Goal: Information Seeking & Learning: Learn about a topic

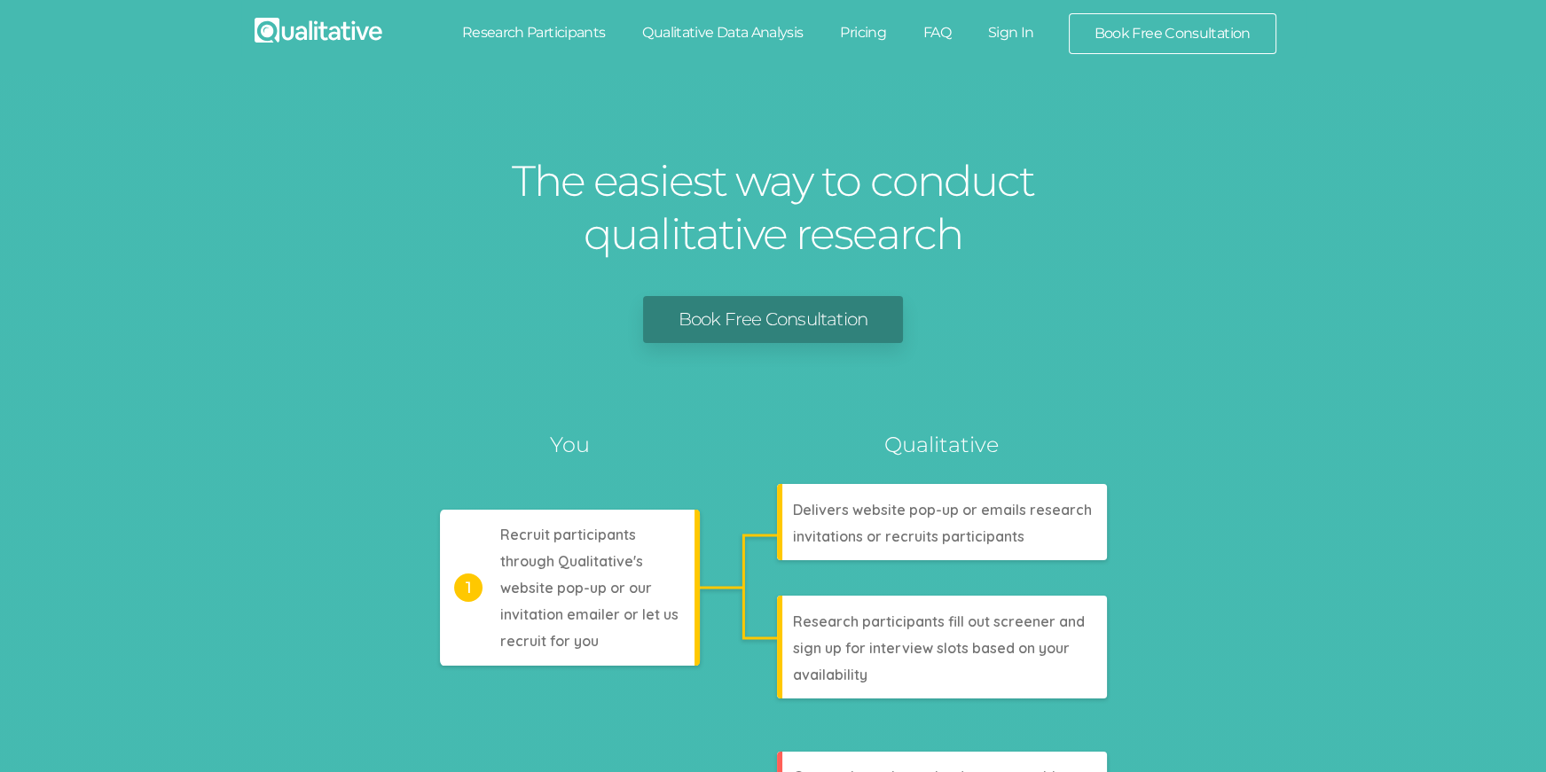
click at [1002, 24] on link "Sign In" at bounding box center [1010, 32] width 83 height 39
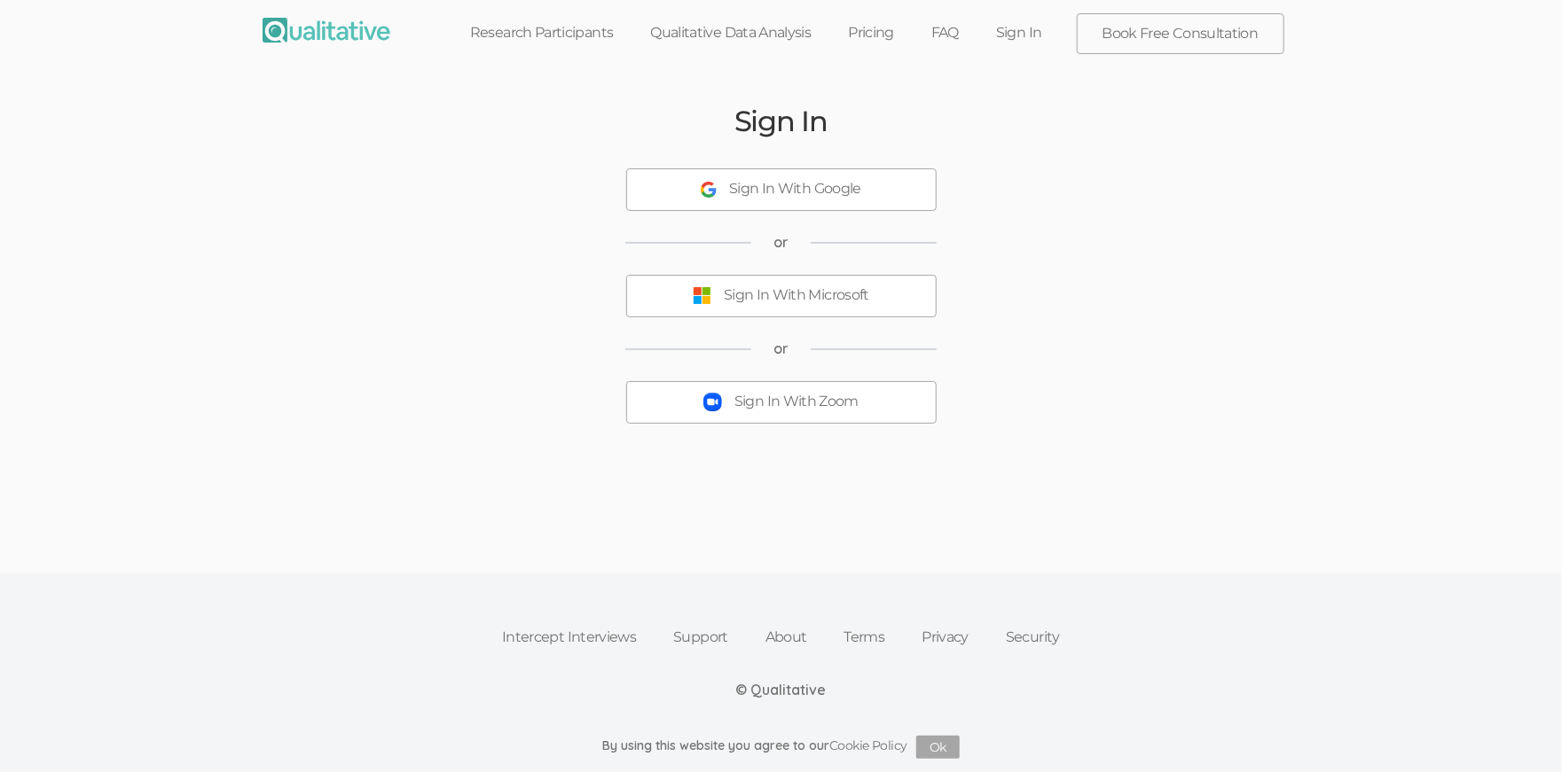
click at [804, 411] on div "Sign In With Zoom" at bounding box center [796, 402] width 124 height 20
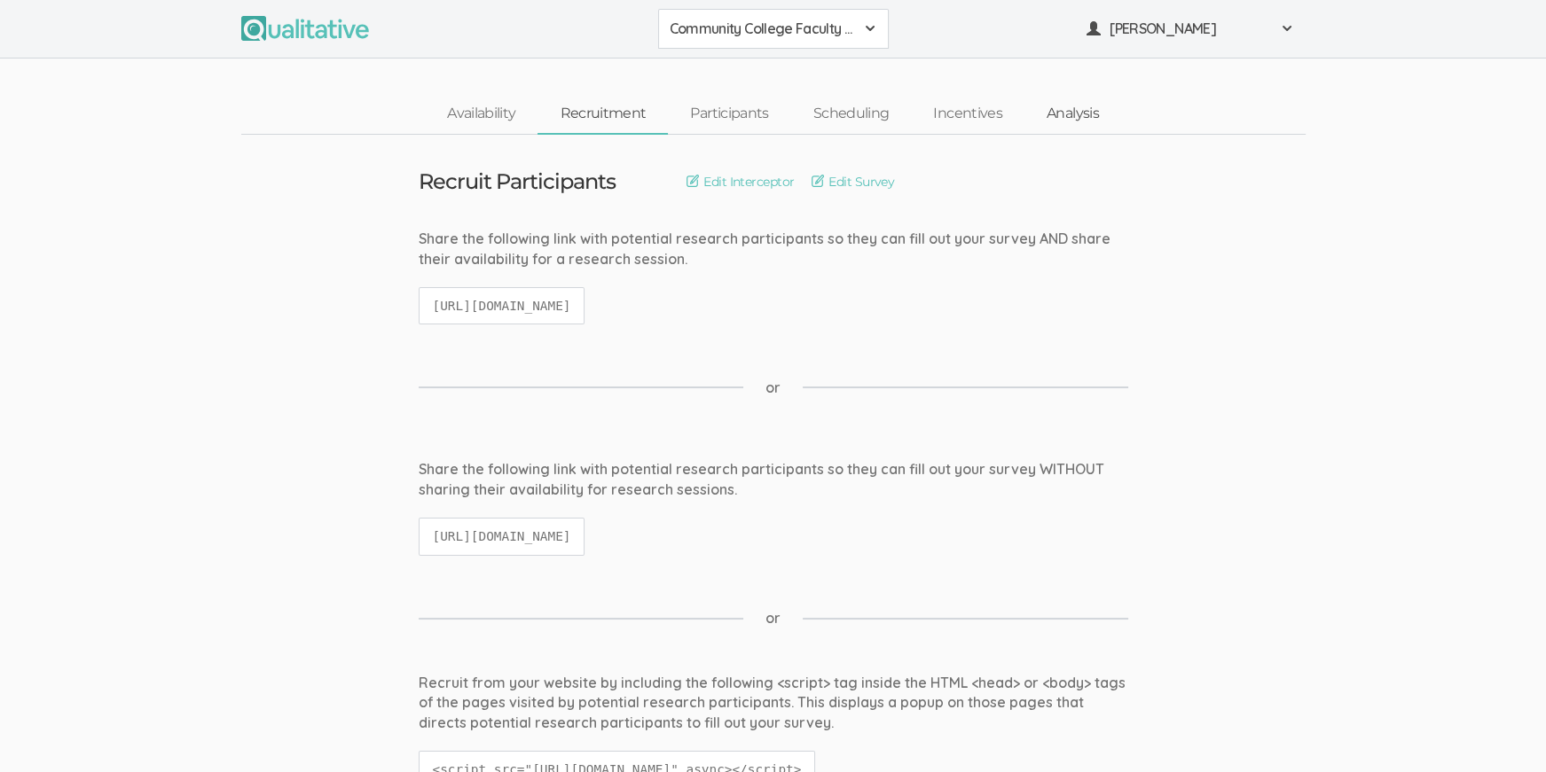
click at [1071, 113] on link "Analysis" at bounding box center [1072, 114] width 97 height 38
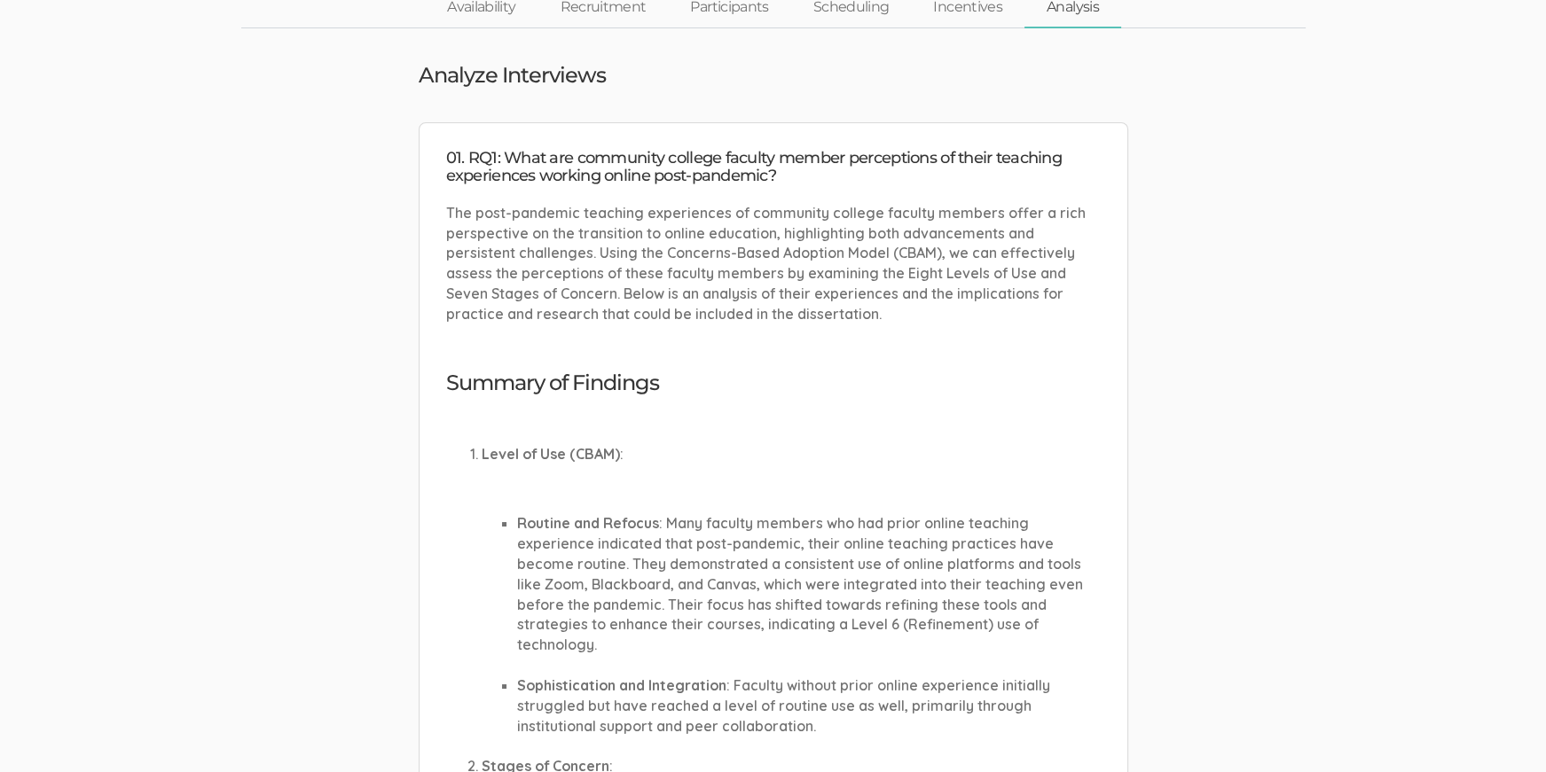
scroll to position [111, 0]
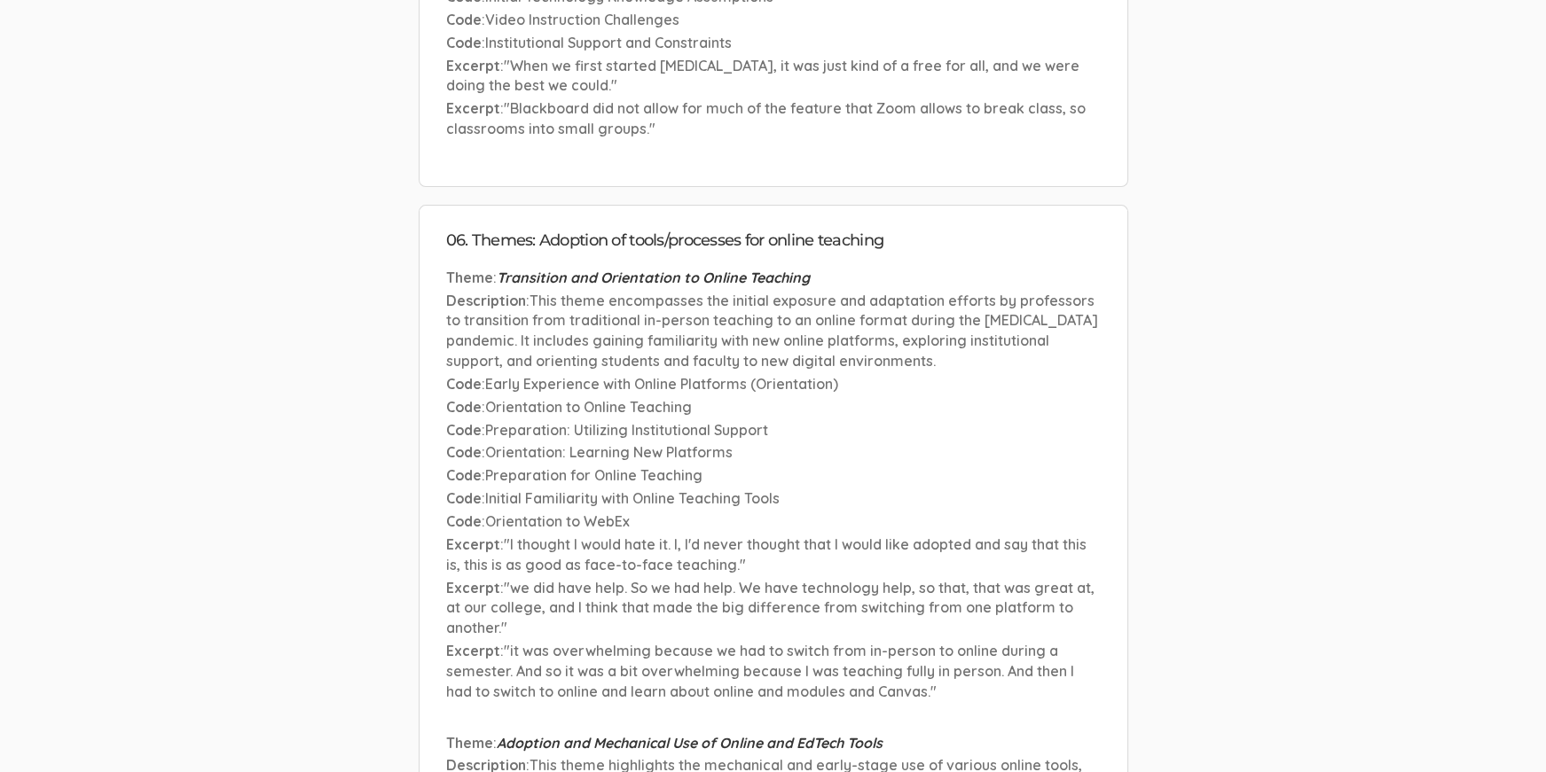
drag, startPoint x: 1062, startPoint y: 481, endPoint x: 966, endPoint y: 509, distance: 100.7
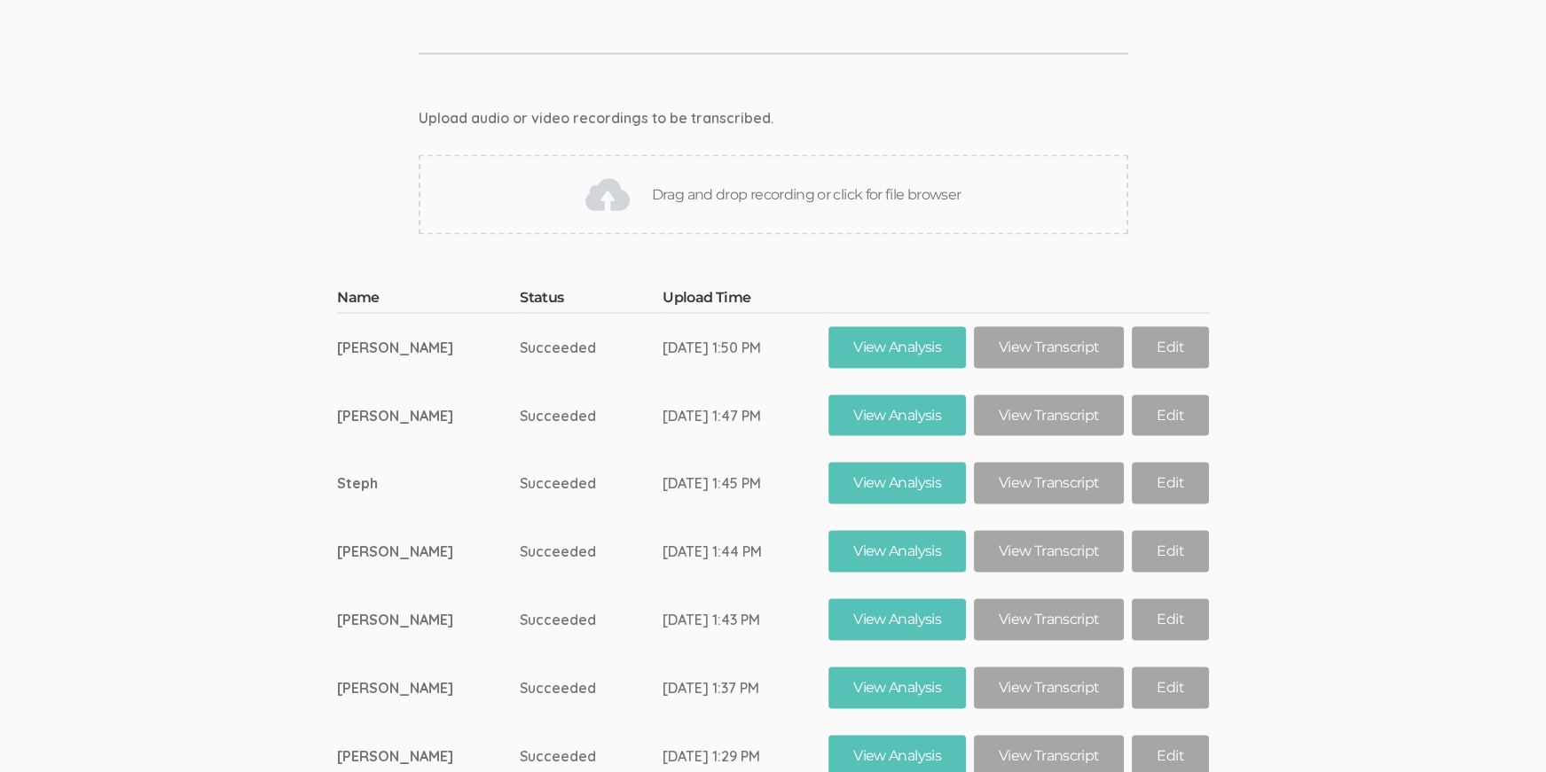
scroll to position [16437, 0]
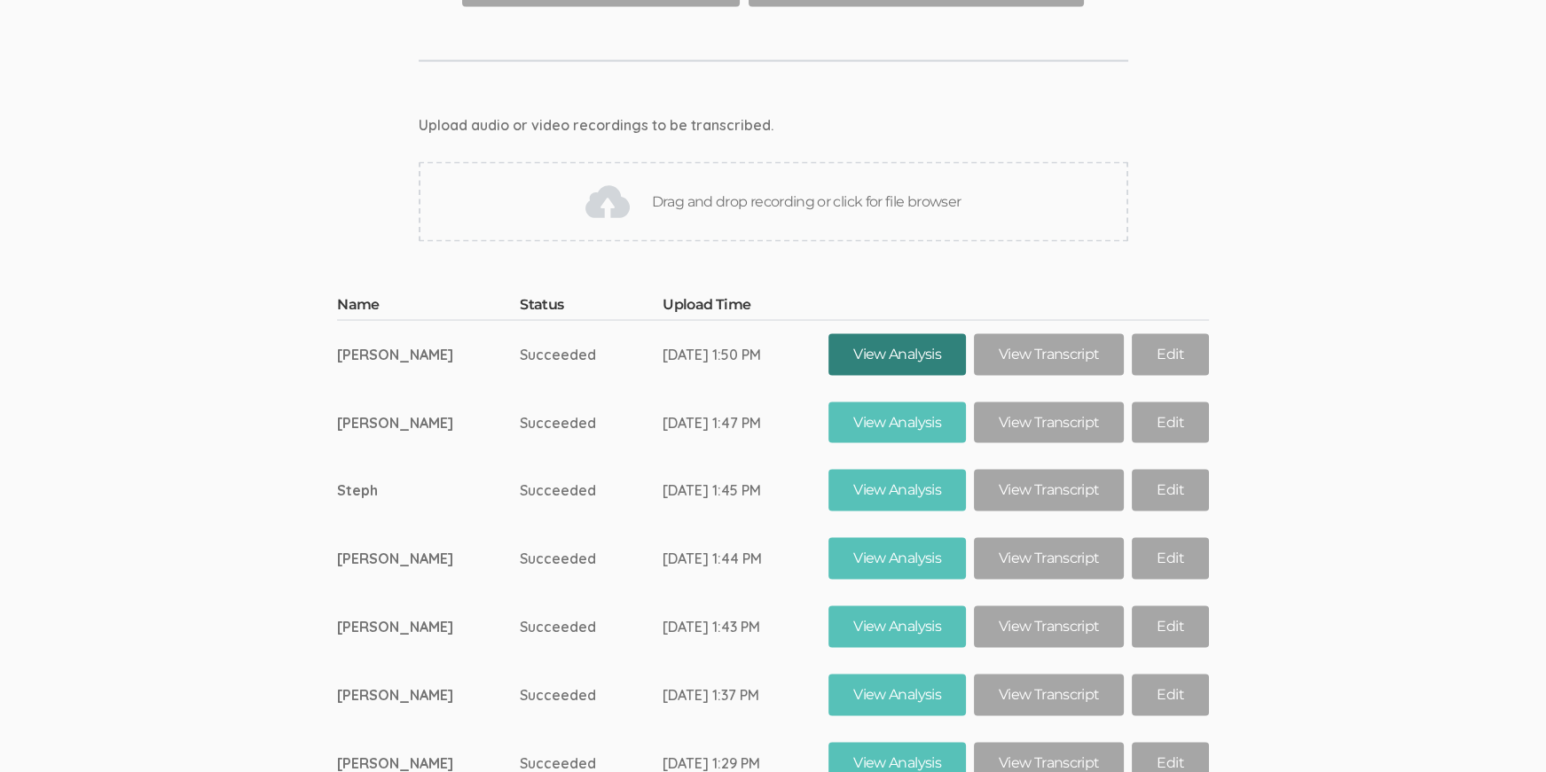
click at [914, 334] on link "View Analysis" at bounding box center [896, 355] width 137 height 42
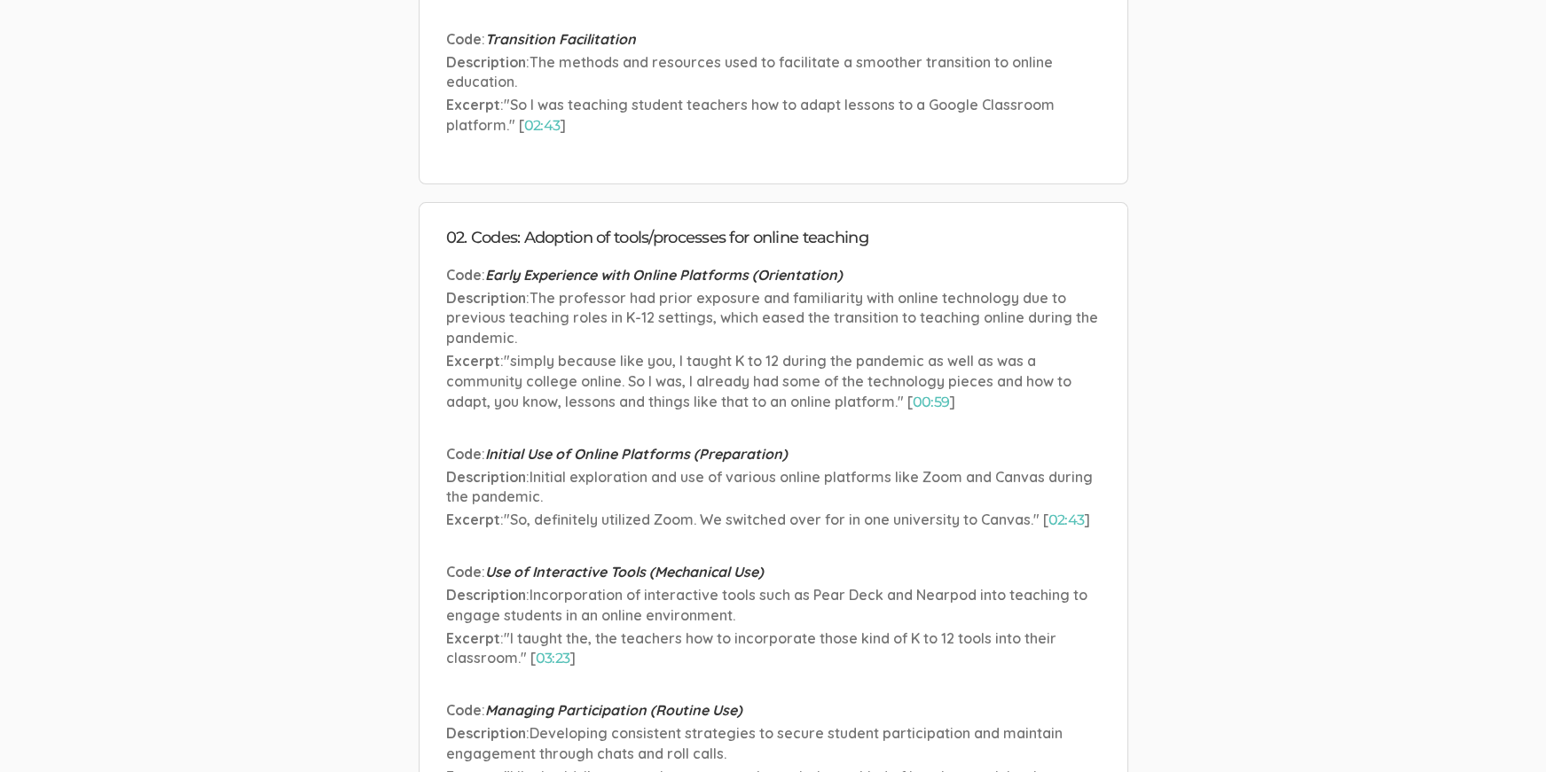
scroll to position [776, 0]
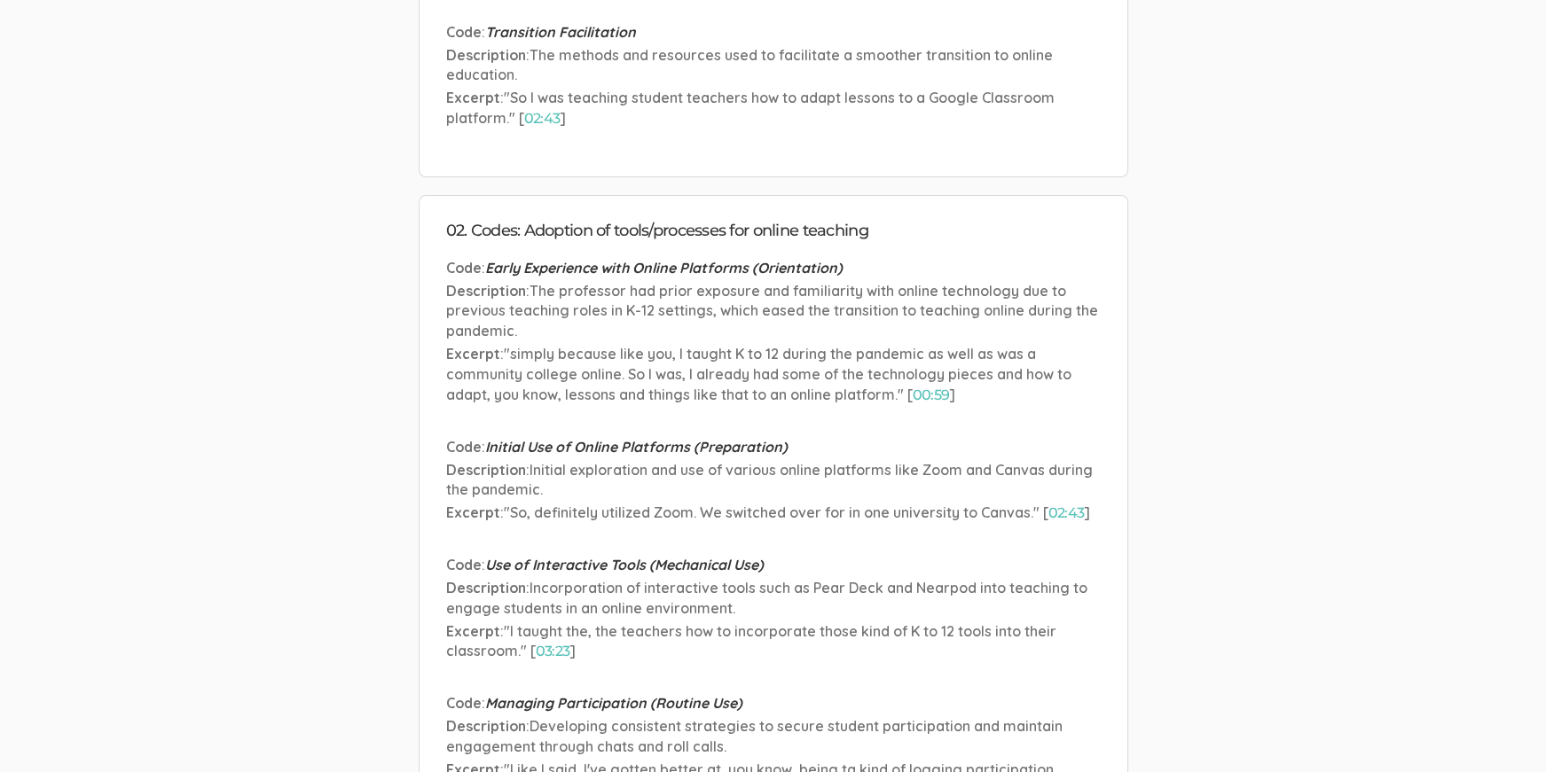
drag, startPoint x: 519, startPoint y: 200, endPoint x: 603, endPoint y: 205, distance: 84.4
click at [603, 223] on h4 "02. Codes: Adoption of tools/processes for online teaching" at bounding box center [773, 232] width 655 height 18
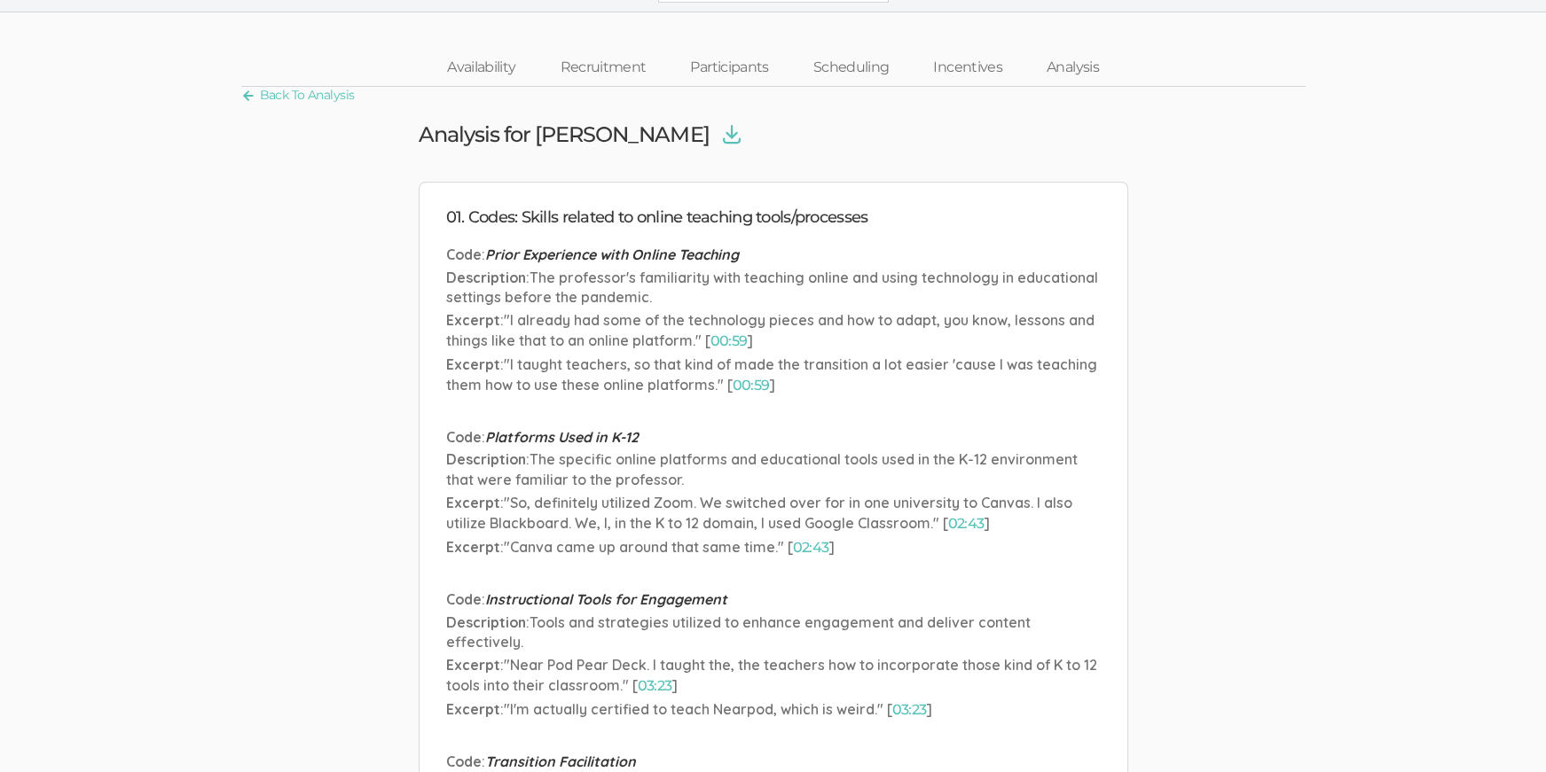
scroll to position [0, 0]
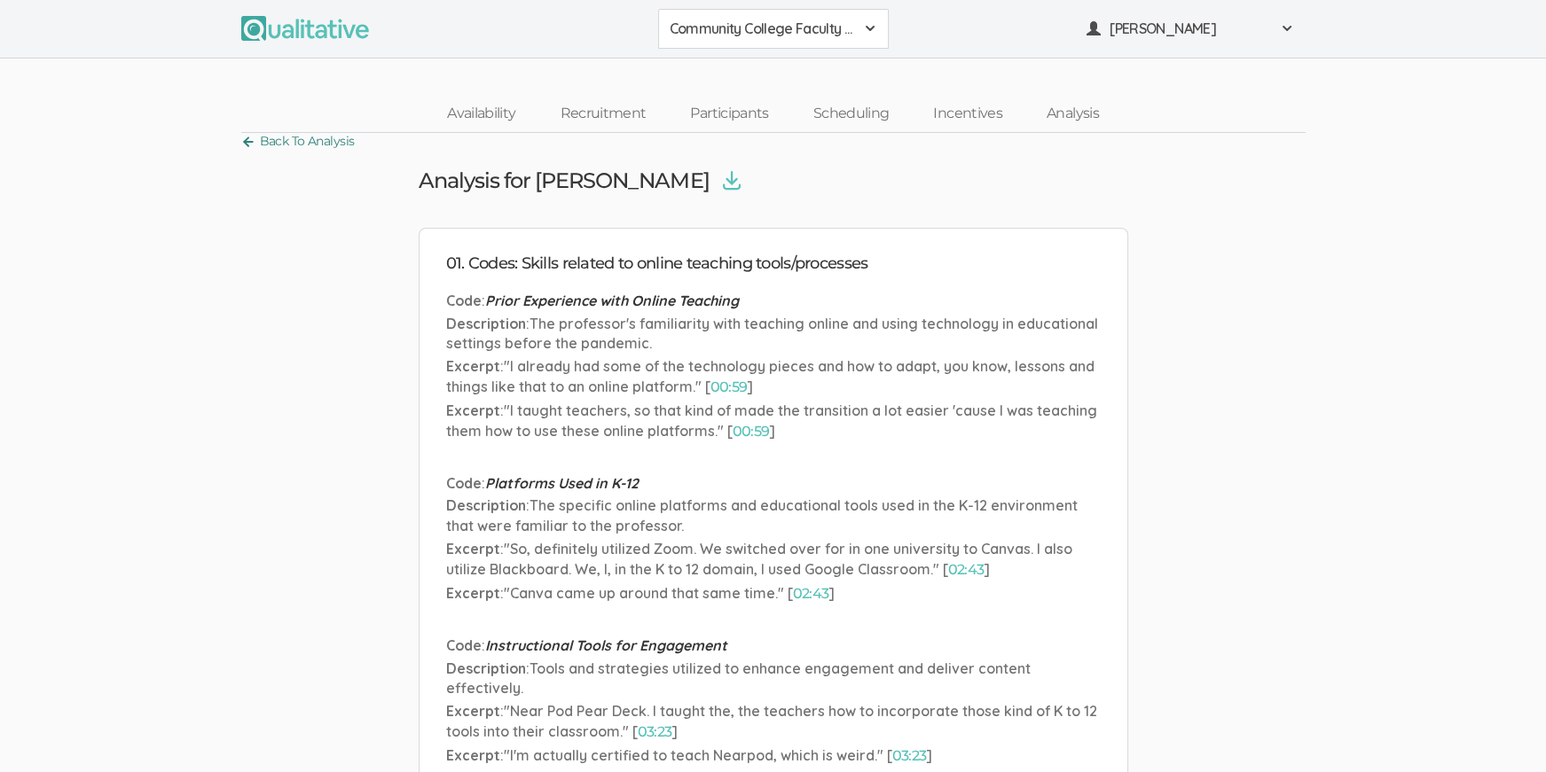
click at [269, 142] on link "Back To Analysis" at bounding box center [298, 141] width 114 height 24
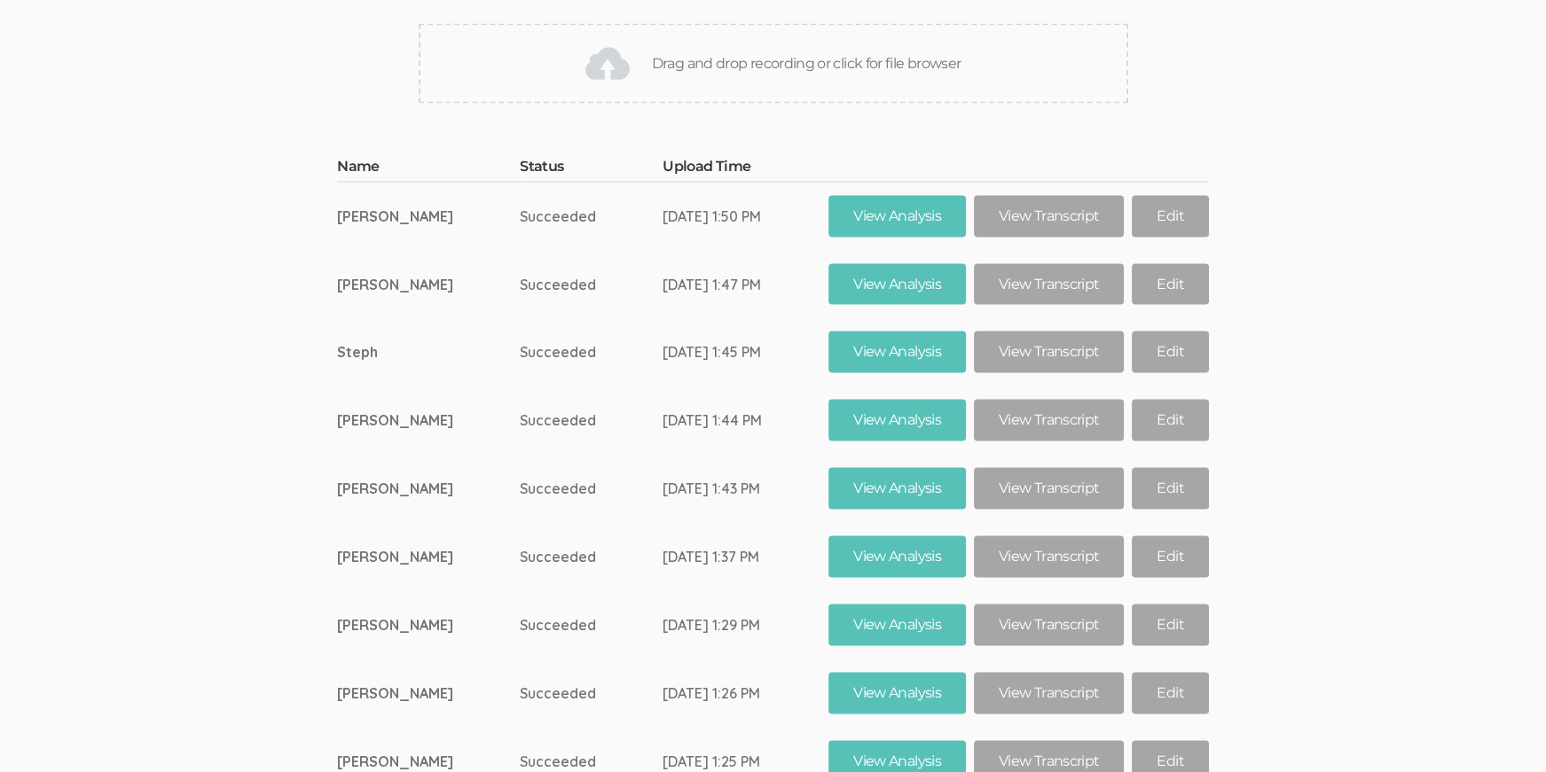
scroll to position [16659, 0]
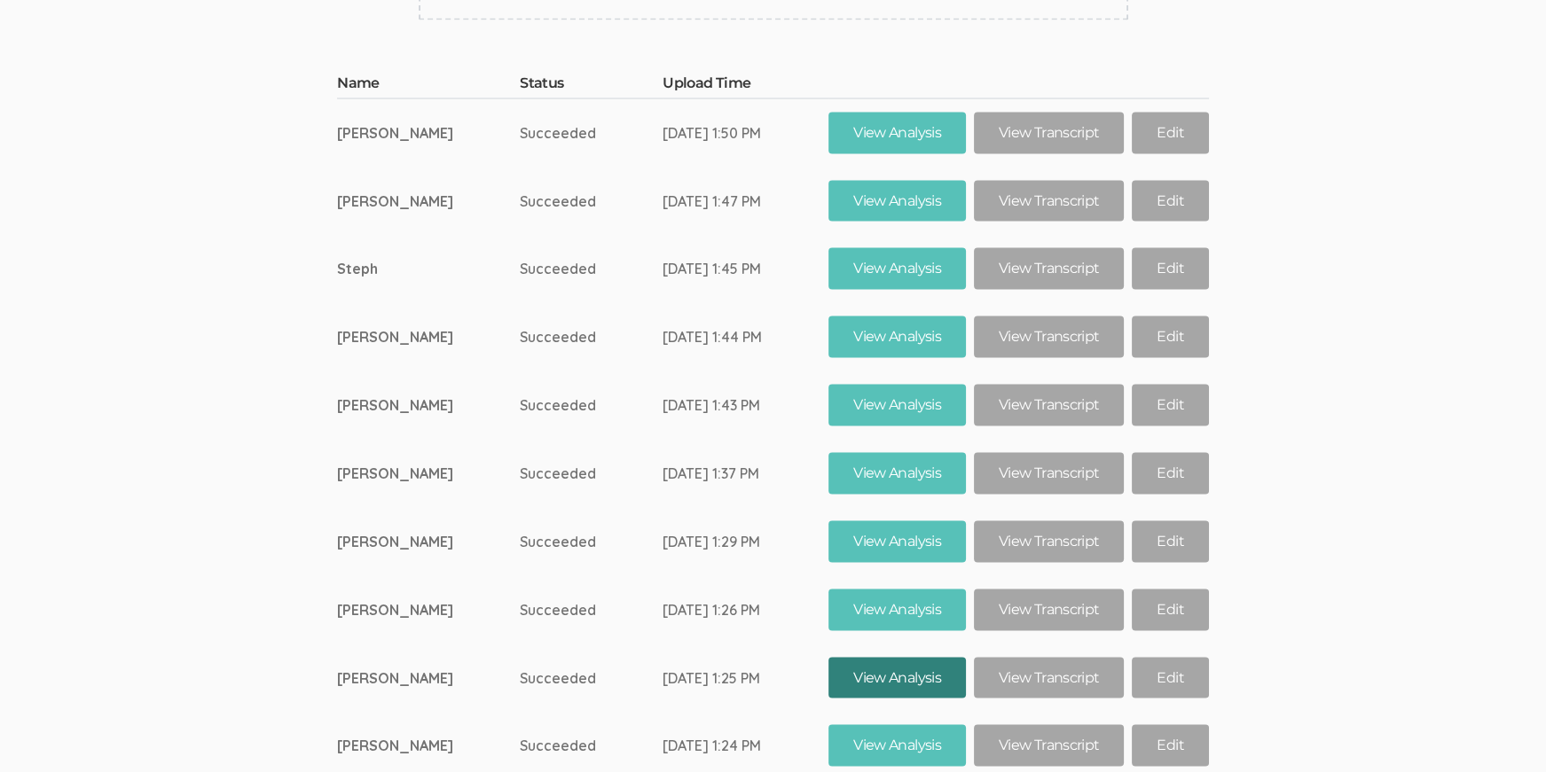
click at [873, 658] on link "View Analysis" at bounding box center [896, 679] width 137 height 42
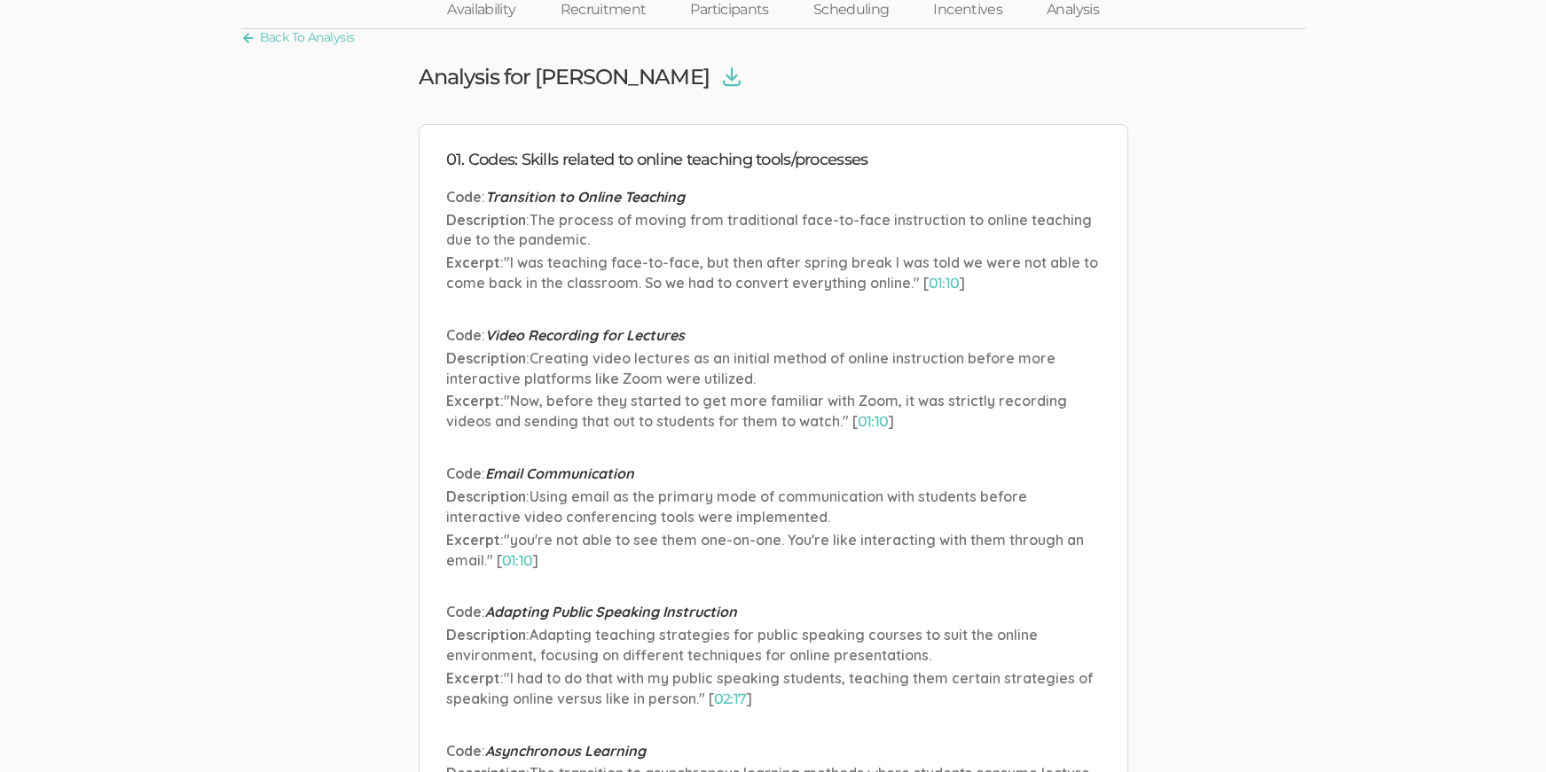
scroll to position [111, 0]
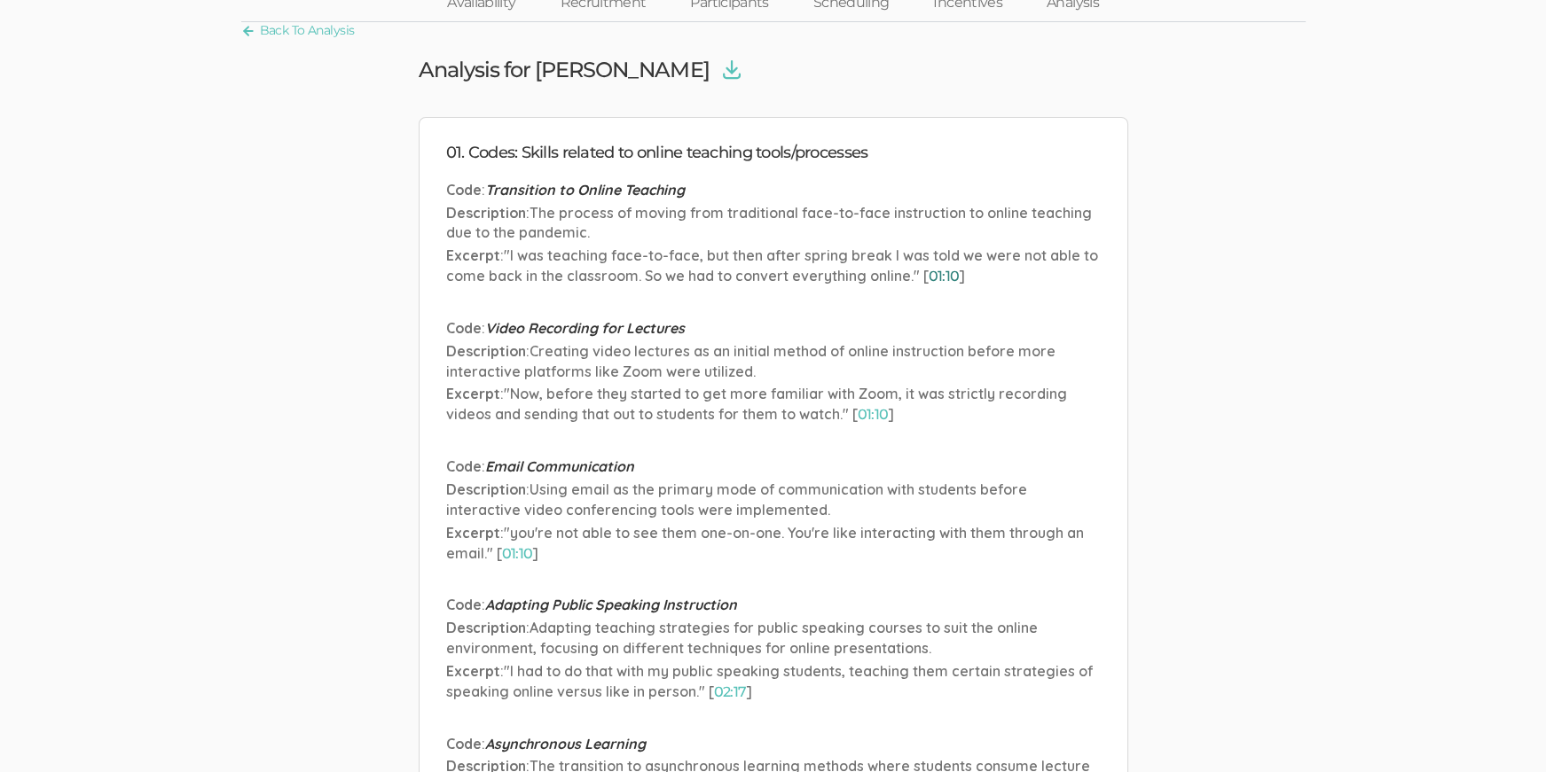
click at [936, 269] on link "01:10" at bounding box center [944, 276] width 31 height 17
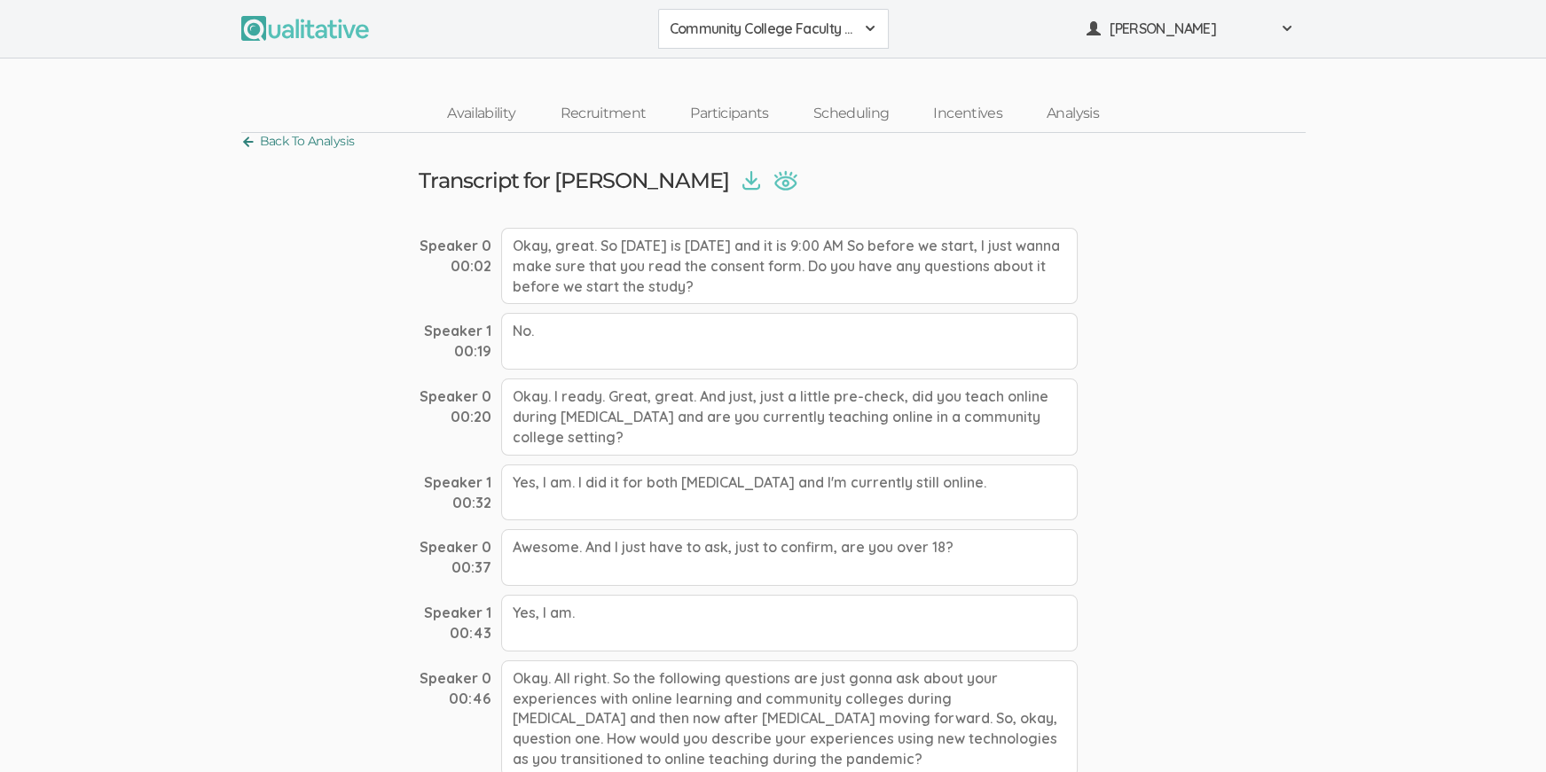
click at [269, 142] on link "Back To Analysis" at bounding box center [298, 141] width 114 height 24
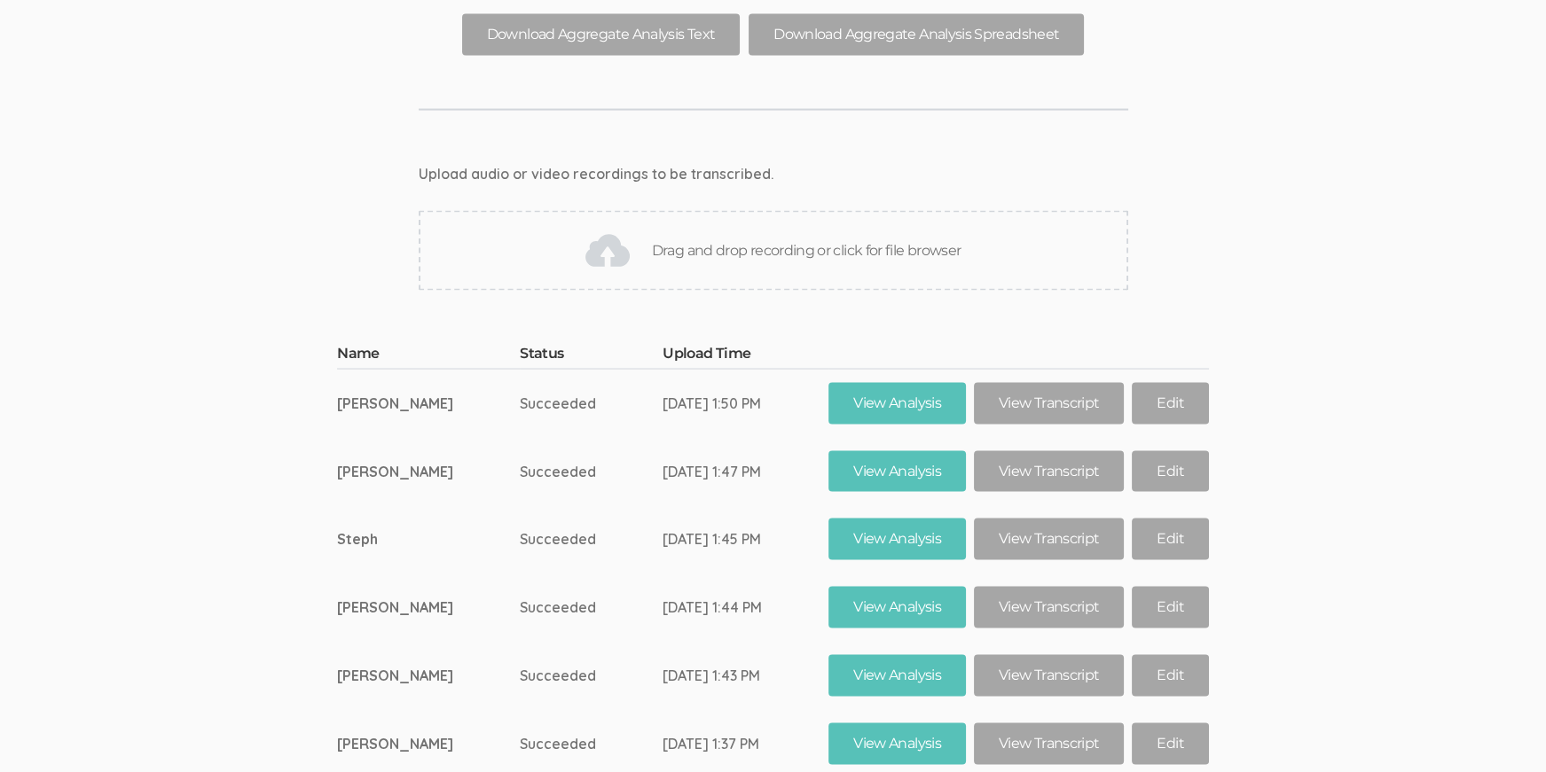
scroll to position [16326, 0]
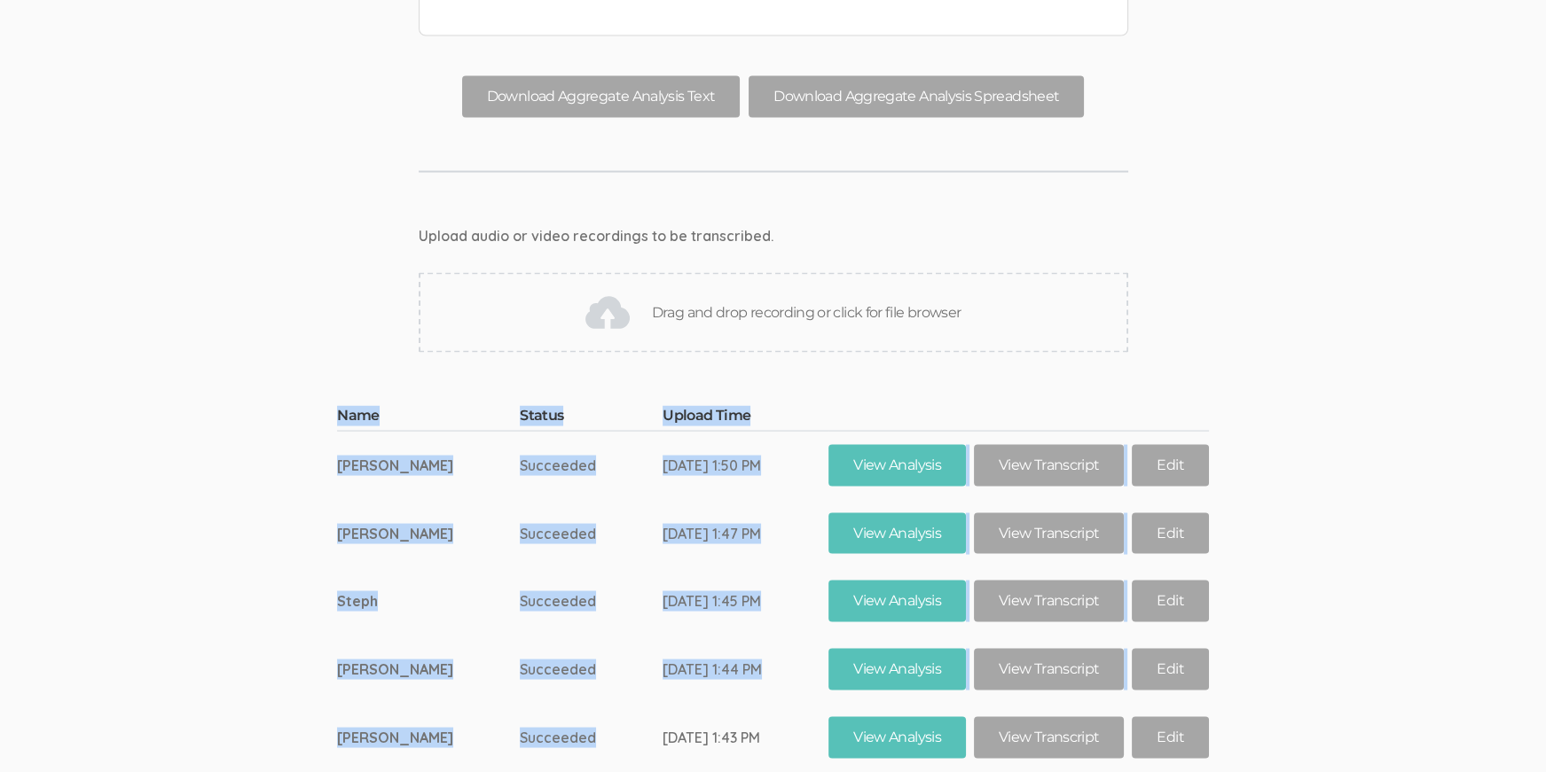
drag, startPoint x: 348, startPoint y: 599, endPoint x: 576, endPoint y: 606, distance: 228.9
click at [576, 606] on ui-view "Name Status Upload Time Terri Succeeded Sep 02, 1:50 PM View Analysis View Tran…" at bounding box center [773, 746] width 1546 height 733
click at [576, 704] on td "Succeeded" at bounding box center [591, 738] width 143 height 68
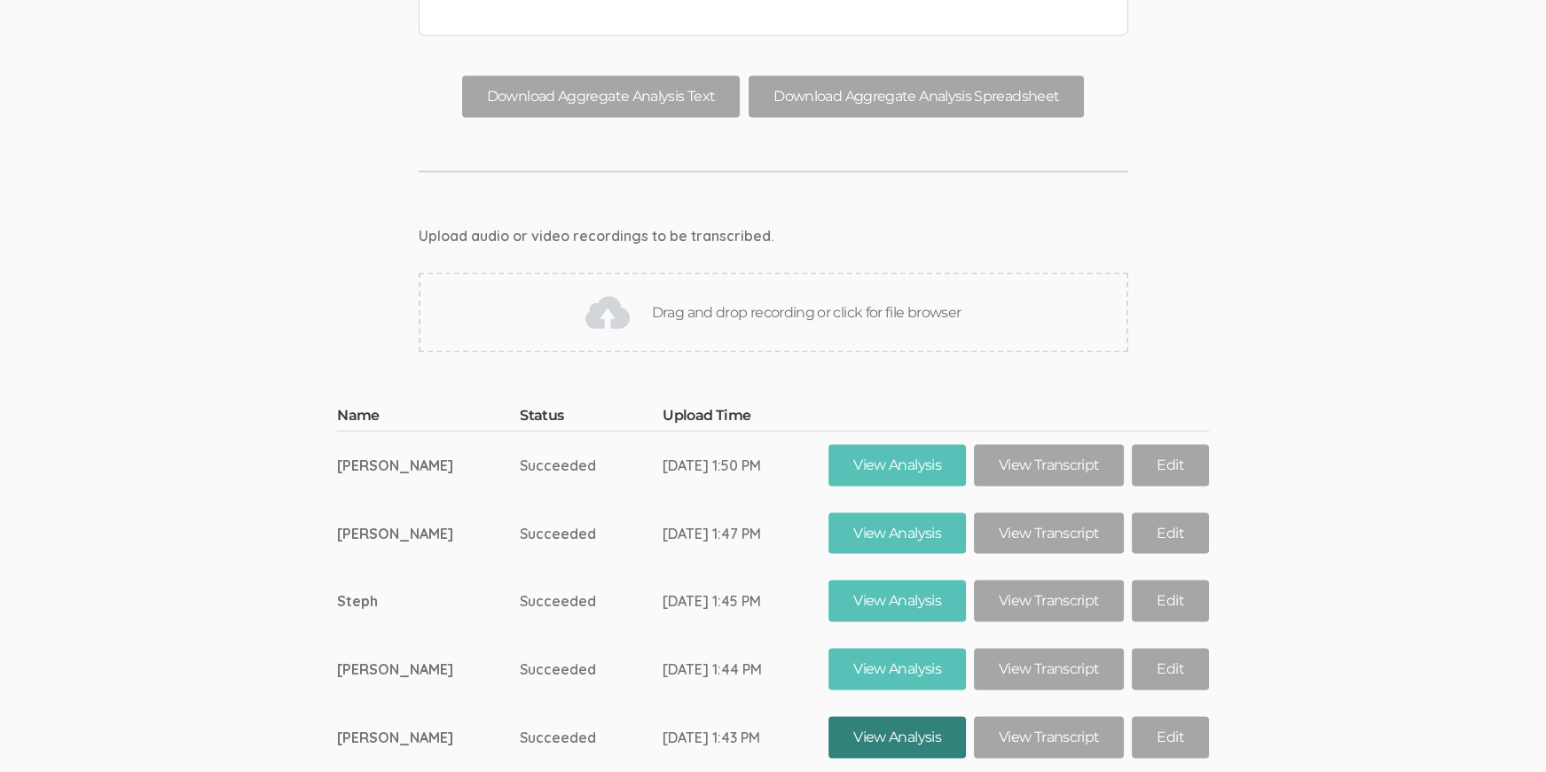
click at [874, 717] on link "View Analysis" at bounding box center [896, 738] width 137 height 42
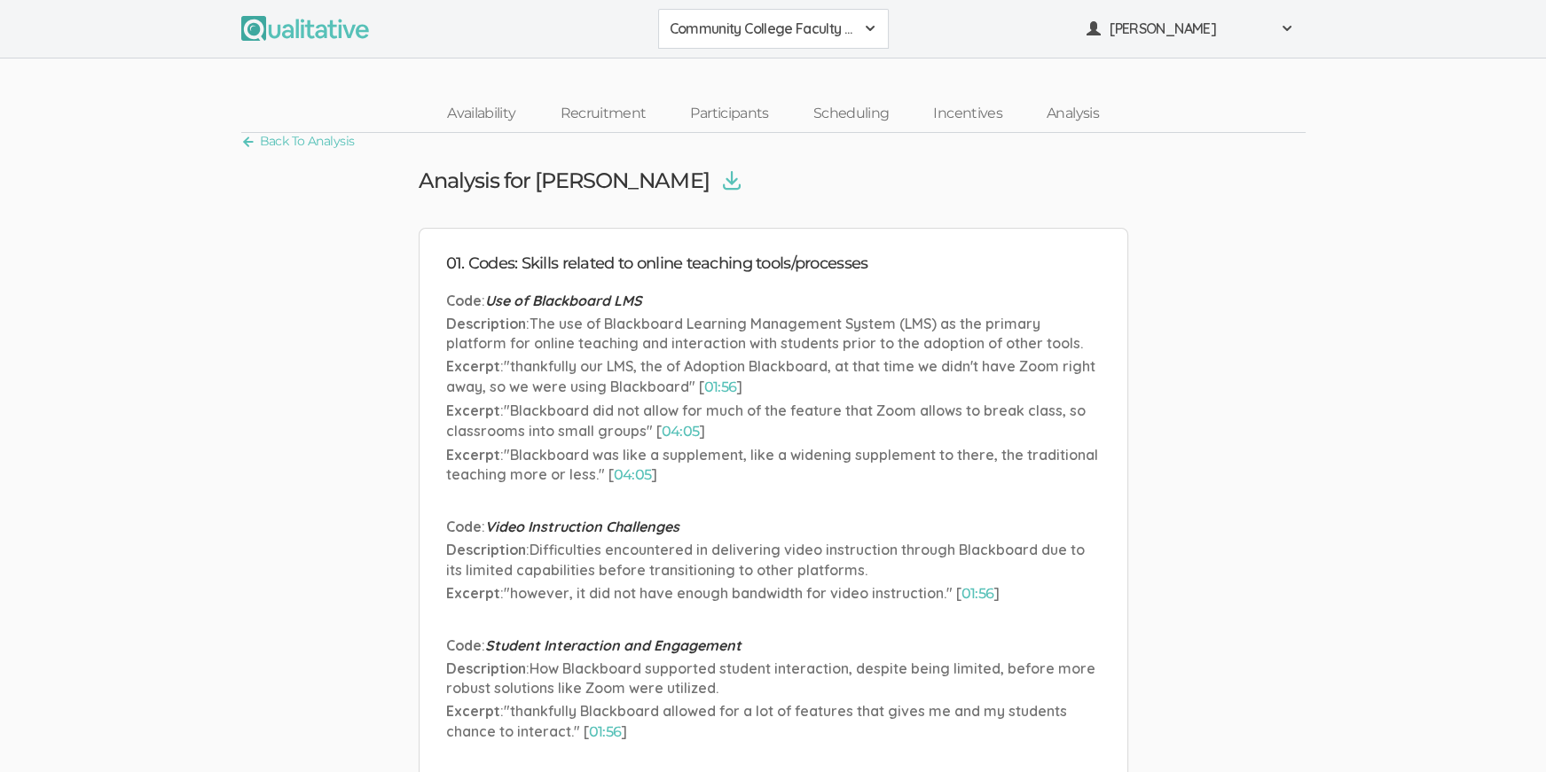
click at [723, 171] on img at bounding box center [732, 181] width 18 height 20
click at [322, 145] on link "Back To Analysis" at bounding box center [298, 141] width 114 height 24
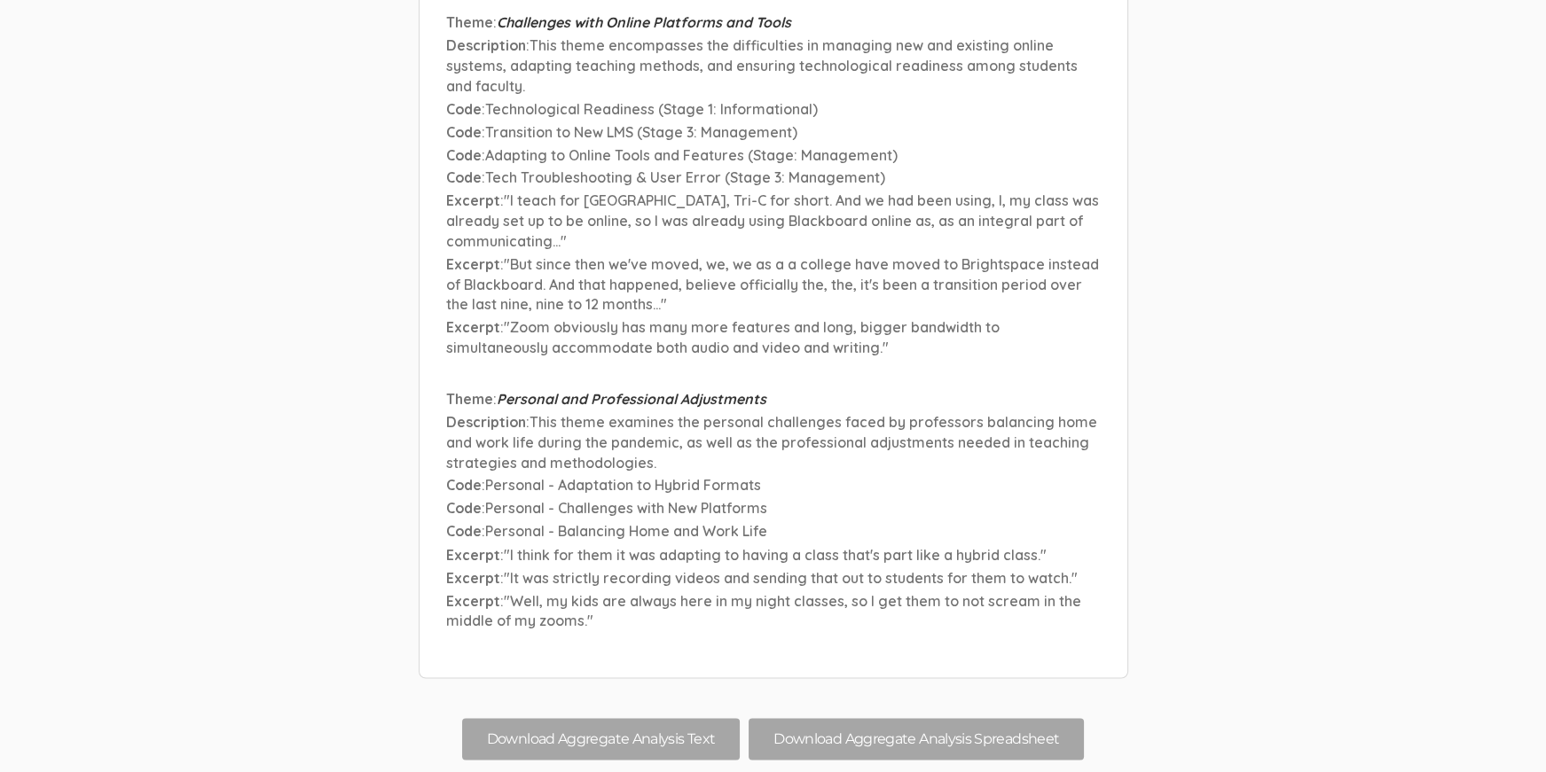
scroll to position [15670, 0]
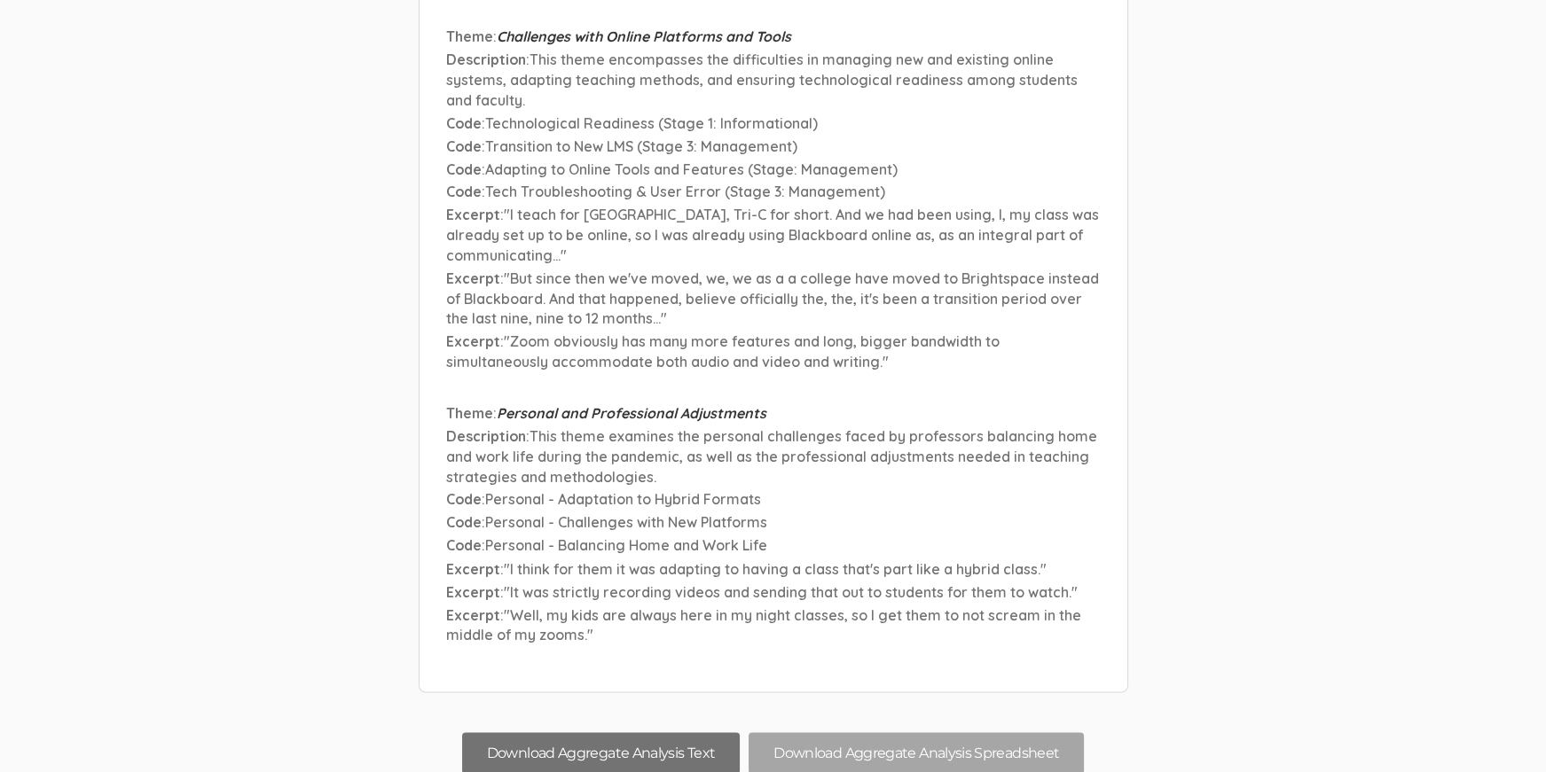
click at [682, 733] on button "Download Aggregate Analysis Text" at bounding box center [601, 754] width 278 height 42
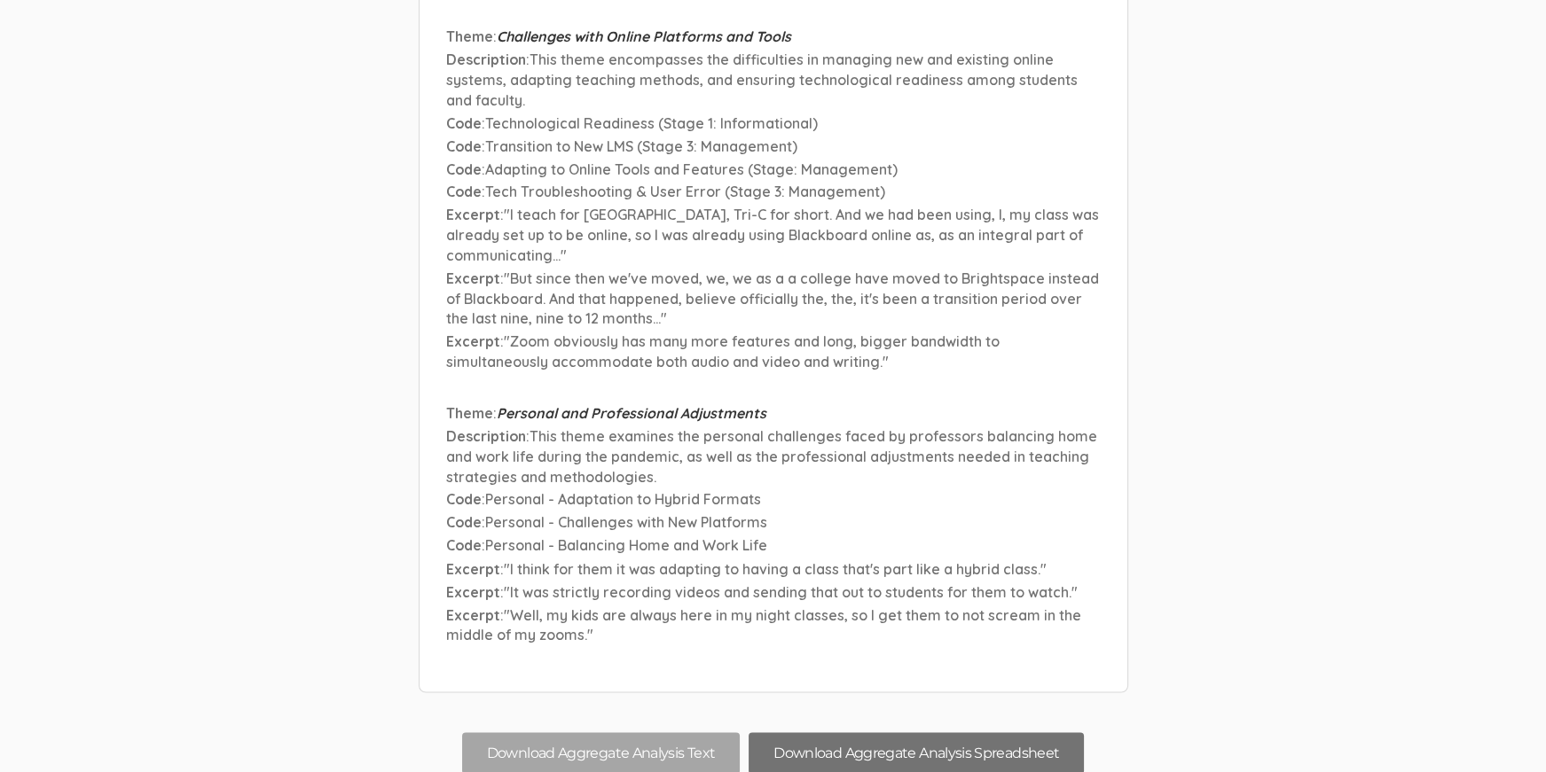
click at [971, 733] on button "Download Aggregate Analysis Spreadsheet" at bounding box center [916, 754] width 335 height 42
